Goal: Obtain resource: Download file/media

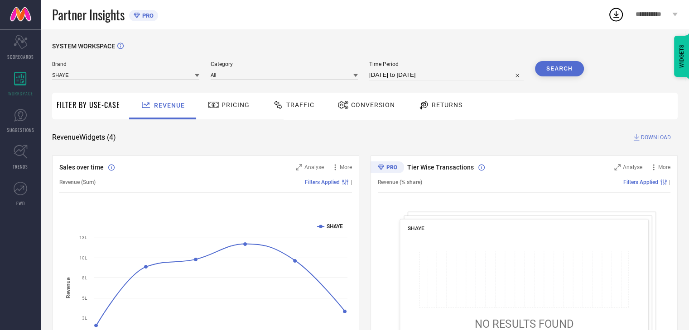
click at [369, 106] on span "Conversion" at bounding box center [373, 104] width 44 height 7
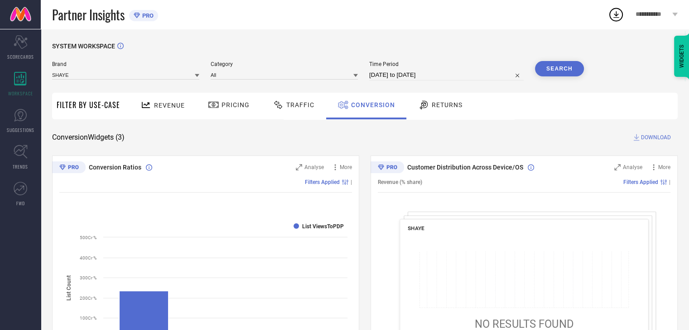
select select "8"
select select "2025"
select select "9"
select select "2025"
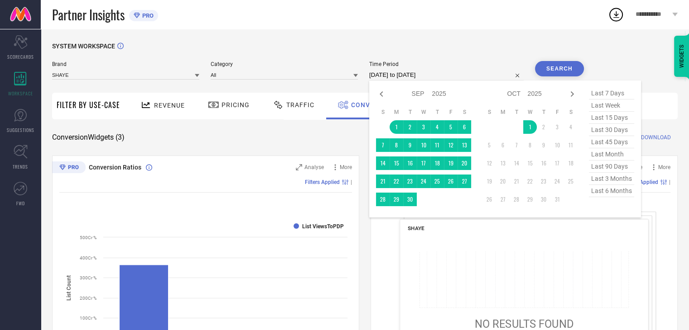
click at [468, 74] on input "[DATE] to [DATE]" at bounding box center [446, 75] width 154 height 11
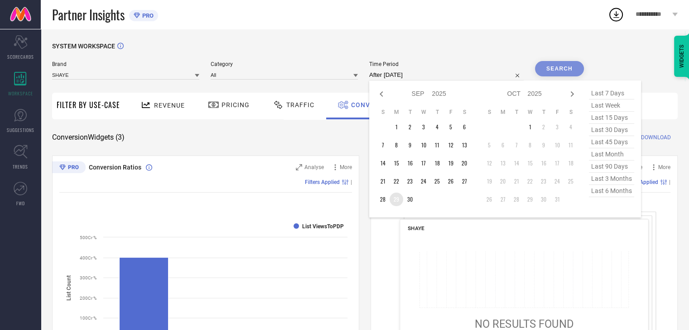
click at [393, 200] on td "29" at bounding box center [396, 200] width 14 height 14
type input "[DATE] to [DATE]"
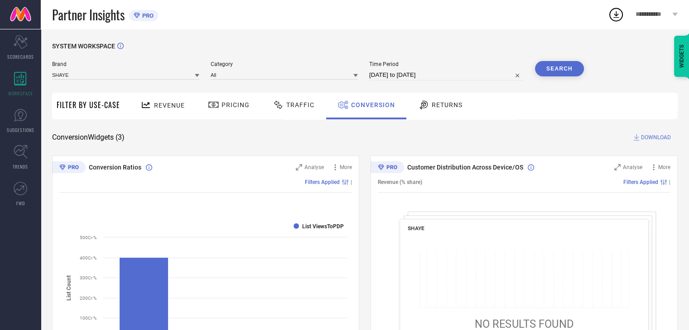
click at [552, 77] on div "Search" at bounding box center [559, 70] width 49 height 19
click at [552, 66] on button "Search" at bounding box center [559, 68] width 49 height 15
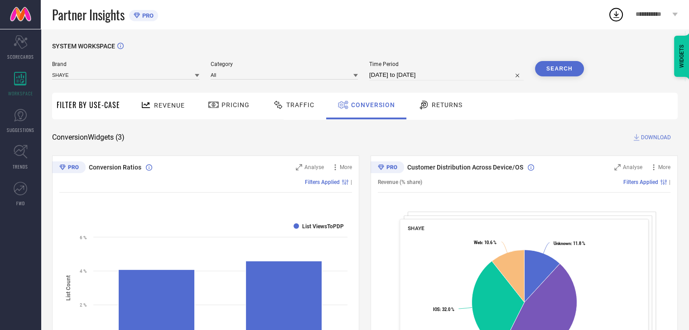
click at [656, 138] on span "DOWNLOAD" at bounding box center [656, 137] width 30 height 9
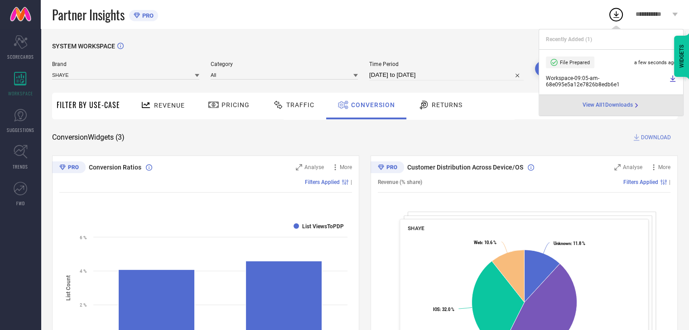
select select "8"
select select "2025"
select select "9"
select select "2025"
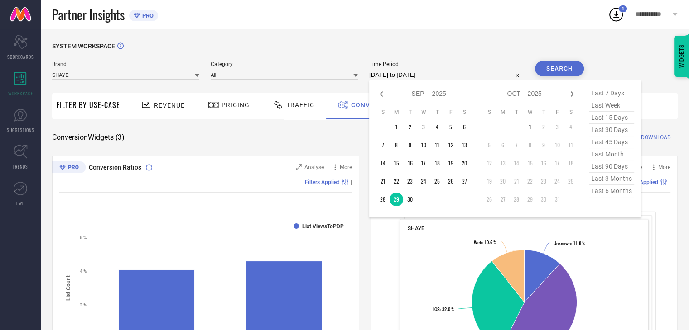
click at [462, 76] on input "[DATE] to [DATE]" at bounding box center [446, 75] width 154 height 11
click at [409, 203] on td "30" at bounding box center [410, 200] width 14 height 14
type input "[DATE] to [DATE]"
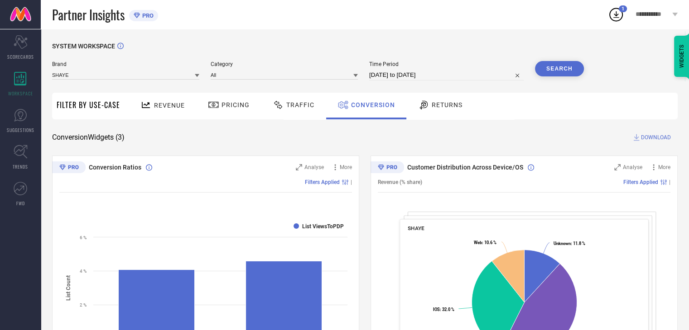
click at [657, 134] on span "DOWNLOAD" at bounding box center [656, 137] width 30 height 9
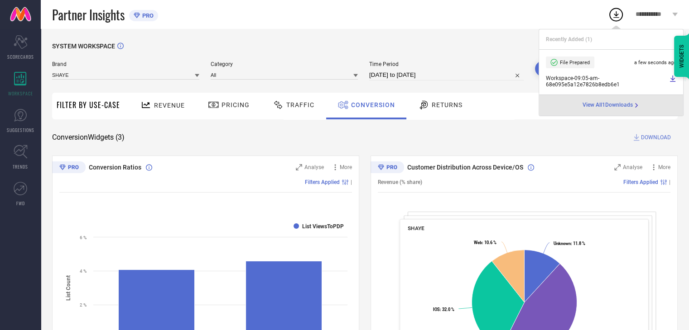
click at [670, 80] on icon at bounding box center [672, 78] width 7 height 7
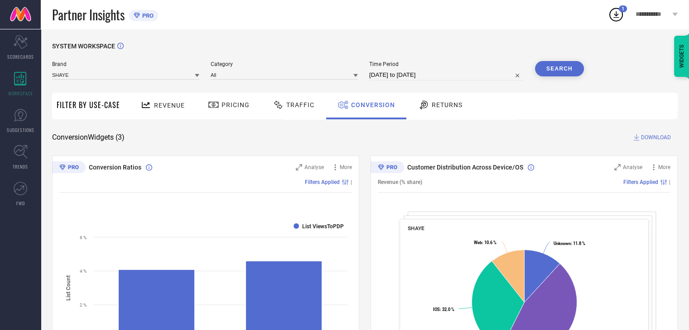
click at [419, 31] on div "SYSTEM WORKSPACE Brand SHAYE Category All Time Period [DATE] to [DATE] Search F…" at bounding box center [365, 331] width 648 height 604
select select "8"
select select "2025"
select select "9"
select select "2025"
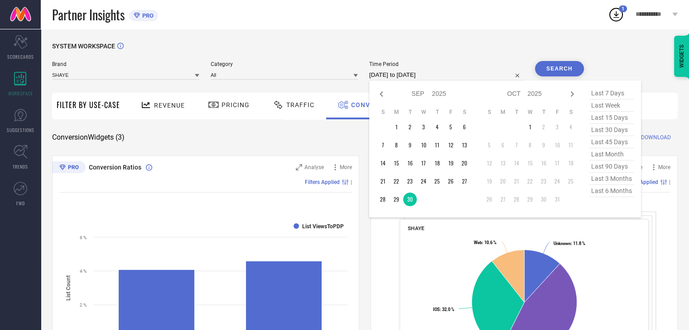
click at [466, 80] on input "[DATE] to [DATE]" at bounding box center [446, 75] width 154 height 11
click at [530, 131] on td "1" at bounding box center [530, 127] width 14 height 14
type input "[DATE] to [DATE]"
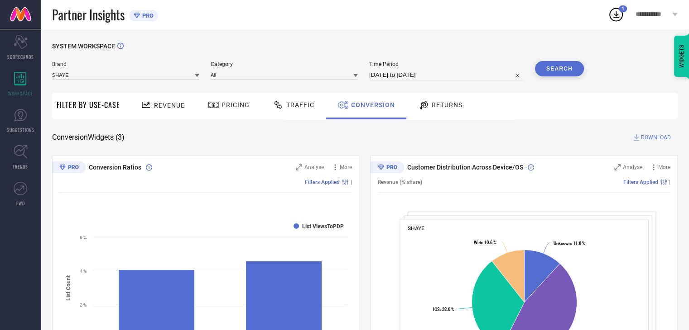
click at [569, 73] on button "Search" at bounding box center [559, 68] width 49 height 15
